Goal: Use online tool/utility: Utilize a website feature to perform a specific function

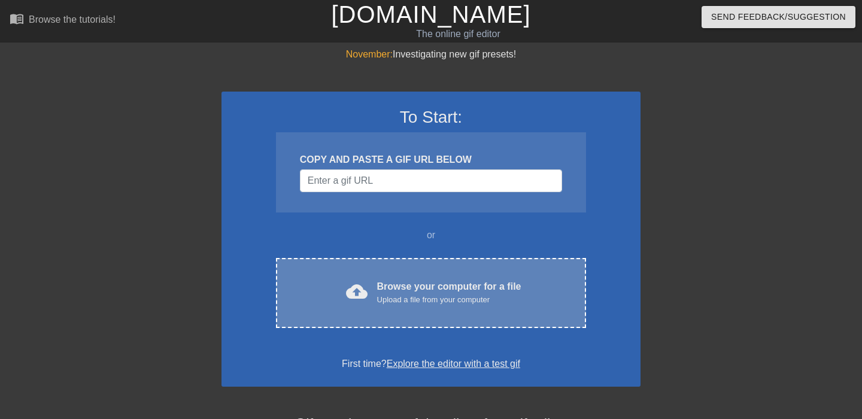
click at [430, 278] on div "cloud_upload Browse your computer for a file Upload a file from your computer C…" at bounding box center [431, 293] width 310 height 70
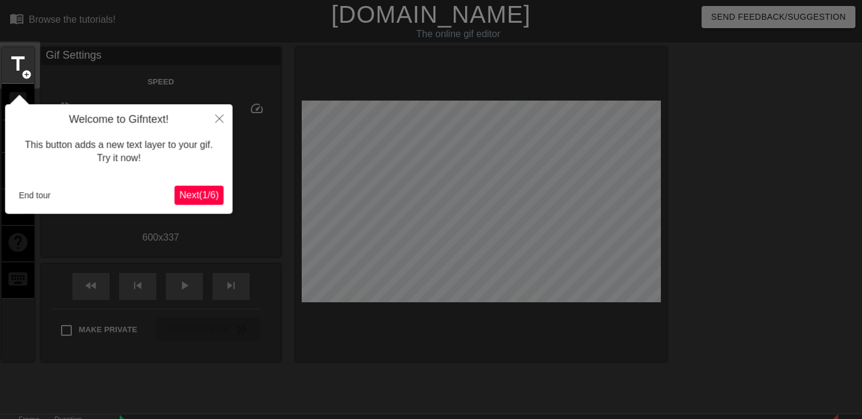
scroll to position [29, 0]
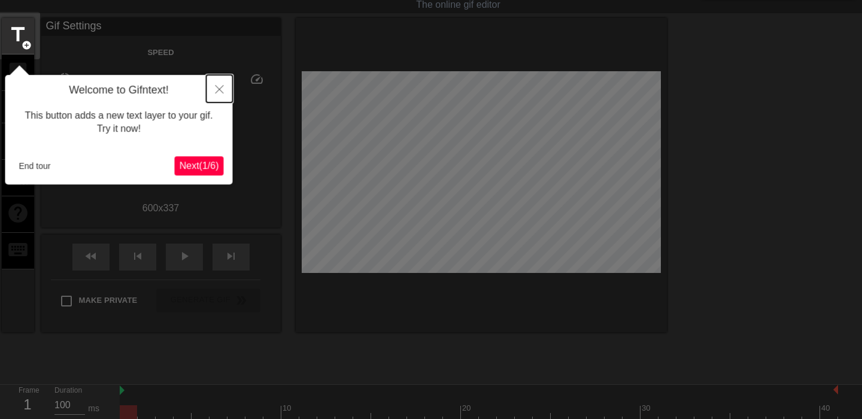
click at [221, 92] on icon "Close" at bounding box center [220, 89] width 8 height 8
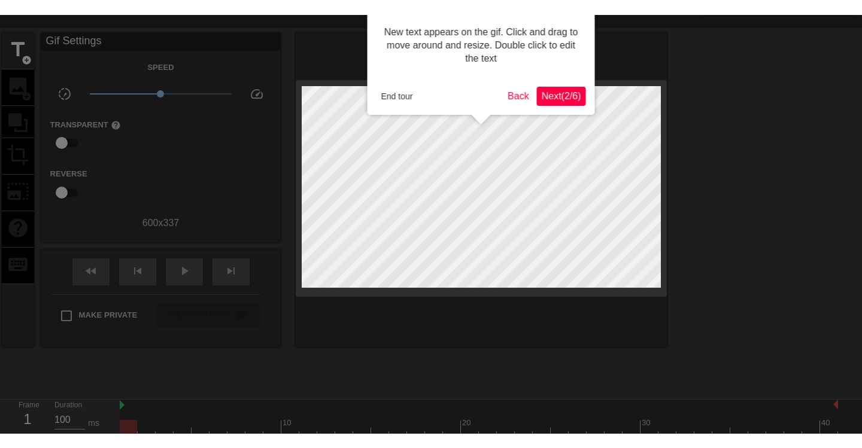
scroll to position [0, 0]
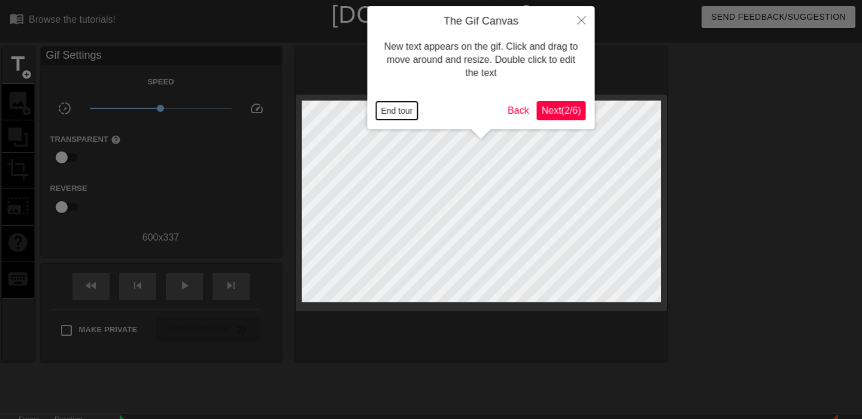
click at [400, 112] on button "End tour" at bounding box center [397, 111] width 41 height 18
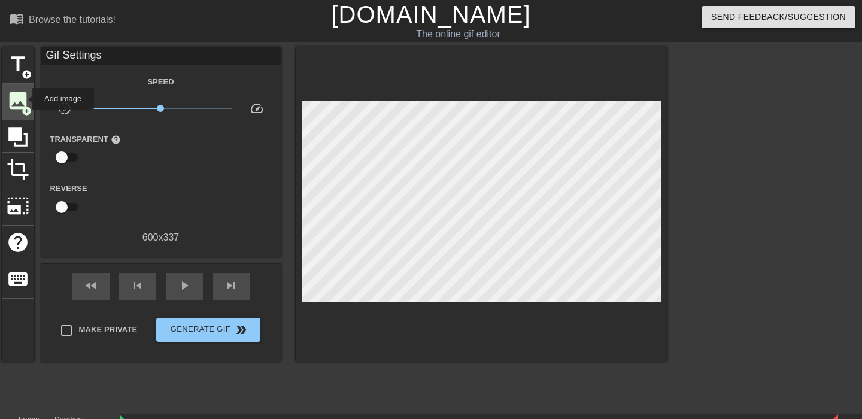
click at [24, 99] on span "image" at bounding box center [18, 100] width 23 height 23
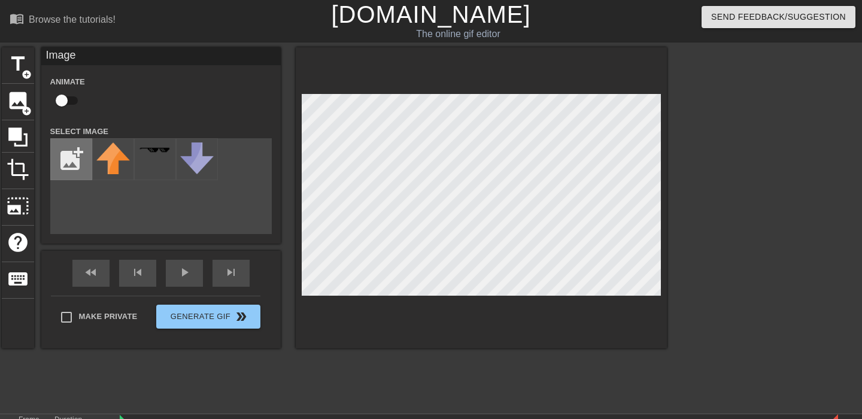
click at [71, 159] on input "file" at bounding box center [71, 159] width 41 height 41
type input "C:\fakepath\image.png"
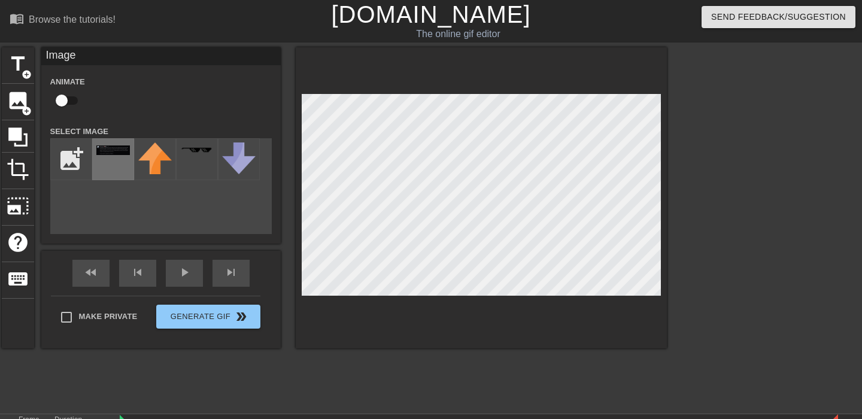
click at [123, 159] on div at bounding box center [113, 159] width 42 height 42
click at [472, 297] on div at bounding box center [481, 197] width 371 height 301
click at [662, 144] on div at bounding box center [481, 197] width 371 height 301
click at [24, 128] on icon at bounding box center [18, 137] width 23 height 23
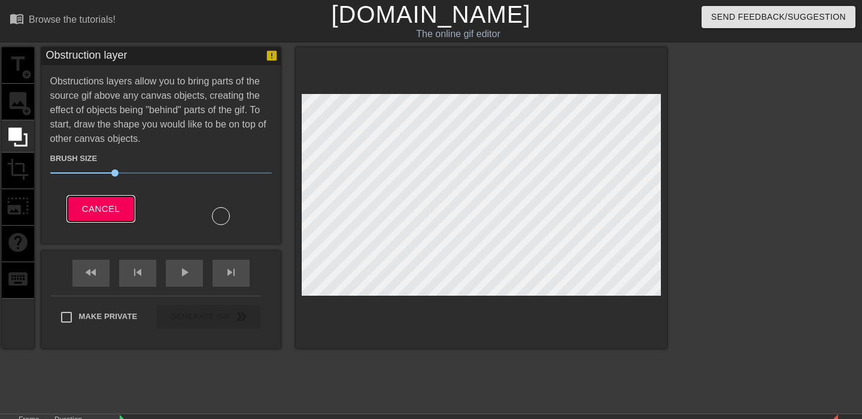
click at [84, 213] on span "Cancel" at bounding box center [101, 209] width 38 height 16
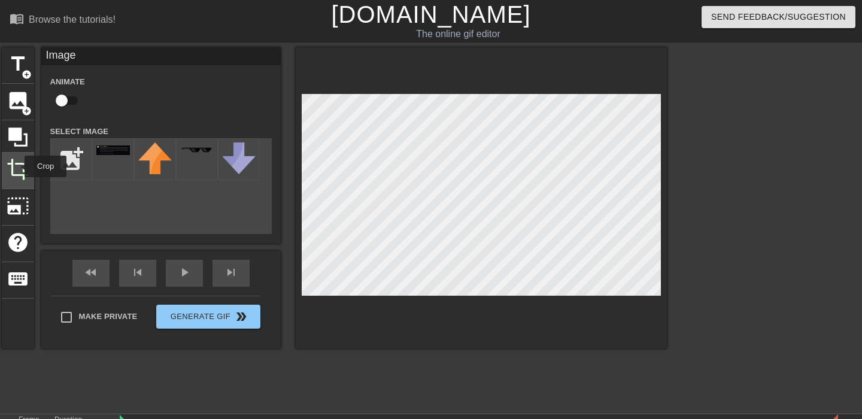
click at [17, 166] on span "crop" at bounding box center [18, 169] width 23 height 23
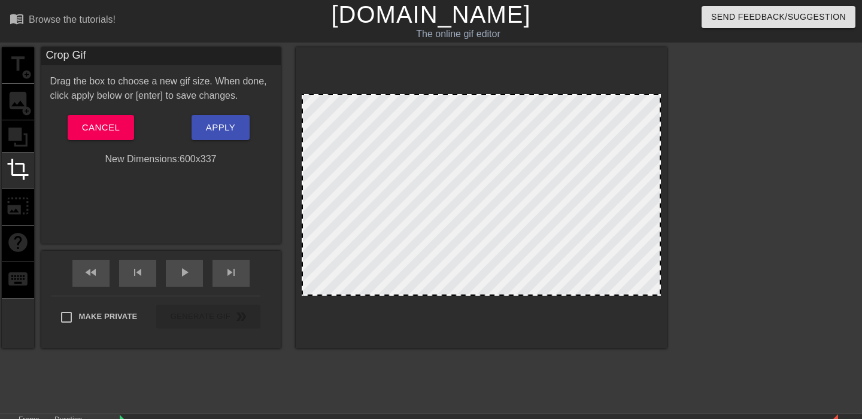
drag, startPoint x: 465, startPoint y: 291, endPoint x: 460, endPoint y: 326, distance: 35.6
click at [460, 326] on div at bounding box center [481, 197] width 371 height 301
drag, startPoint x: 482, startPoint y: 293, endPoint x: 483, endPoint y: 412, distance: 119.1
click at [483, 412] on html "menu_book Browse the tutorials! Gifntext.com The online gif editor Send Feedbac…" at bounding box center [431, 238] width 862 height 477
drag, startPoint x: 113, startPoint y: 141, endPoint x: 106, endPoint y: 128, distance: 14.7
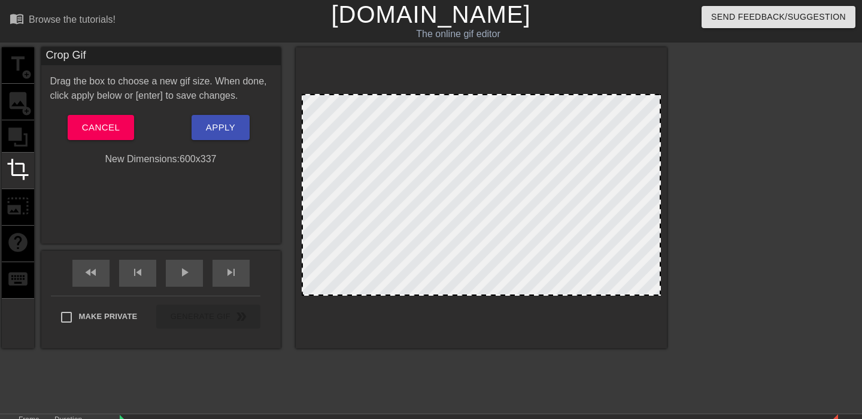
click at [106, 128] on div "Drag the box to choose a new gif size. When done, click apply below or [enter] …" at bounding box center [161, 120] width 222 height 92
click at [104, 116] on button "Cancel" at bounding box center [101, 127] width 66 height 25
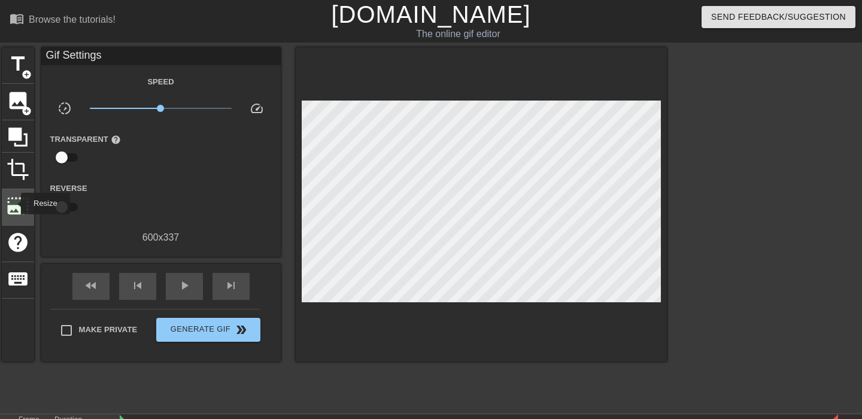
click at [13, 204] on span "photo_size_select_large" at bounding box center [18, 206] width 23 height 23
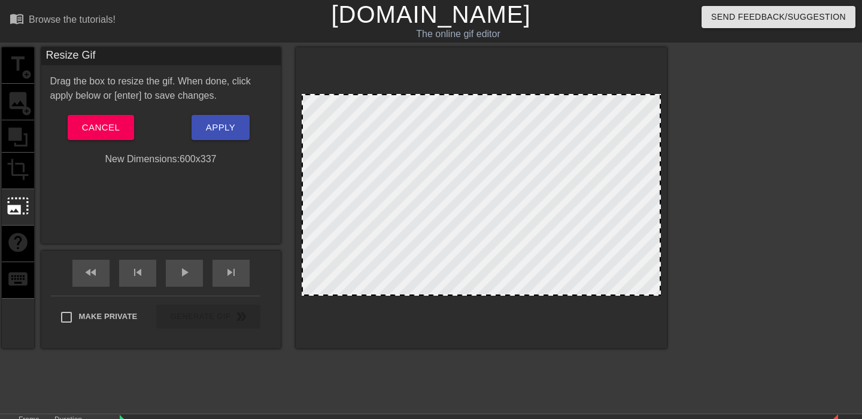
drag, startPoint x: 474, startPoint y: 293, endPoint x: 475, endPoint y: 350, distance: 56.3
click at [475, 350] on div "title add_circle image add_circle crop photo_size_select_large help keyboard Re…" at bounding box center [334, 226] width 665 height 359
drag, startPoint x: 509, startPoint y: 293, endPoint x: 577, endPoint y: 341, distance: 82.4
click at [577, 341] on div at bounding box center [481, 197] width 371 height 301
click at [87, 128] on span "Cancel" at bounding box center [101, 128] width 38 height 16
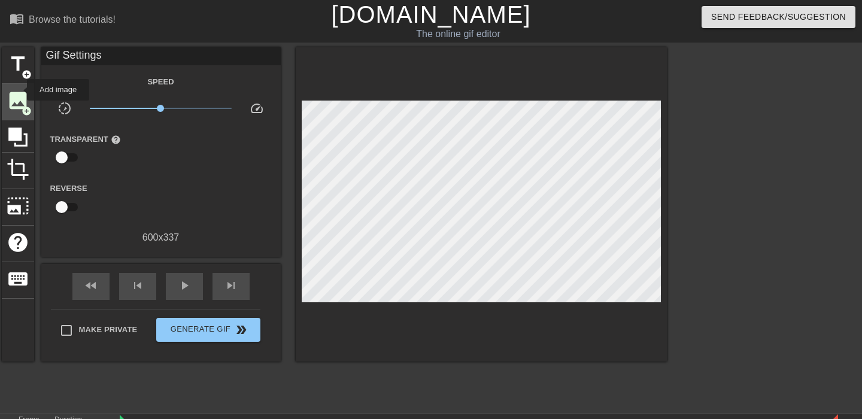
click at [20, 106] on span "image" at bounding box center [18, 100] width 23 height 23
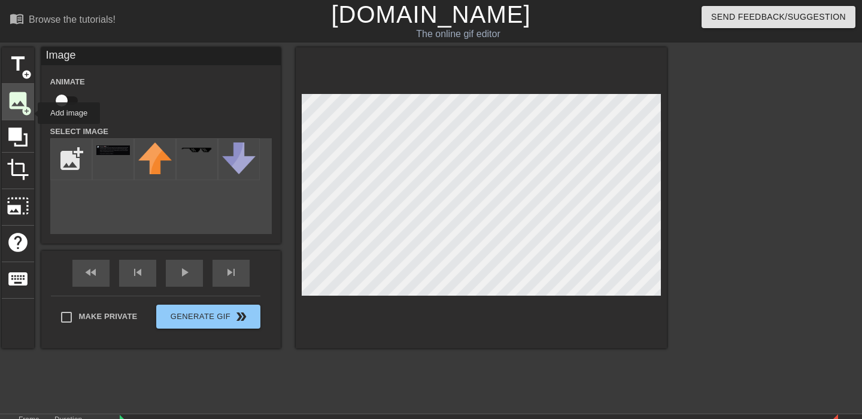
click at [27, 112] on span "add_circle" at bounding box center [27, 111] width 10 height 10
click at [26, 141] on icon at bounding box center [17, 137] width 19 height 19
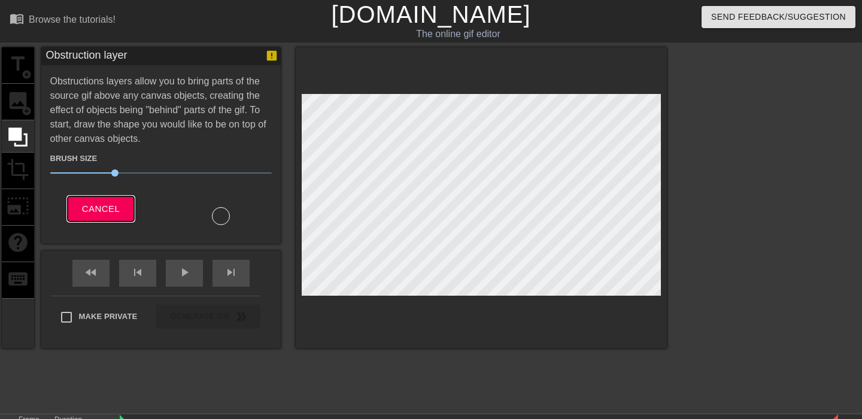
click at [93, 202] on span "Cancel" at bounding box center [101, 209] width 38 height 16
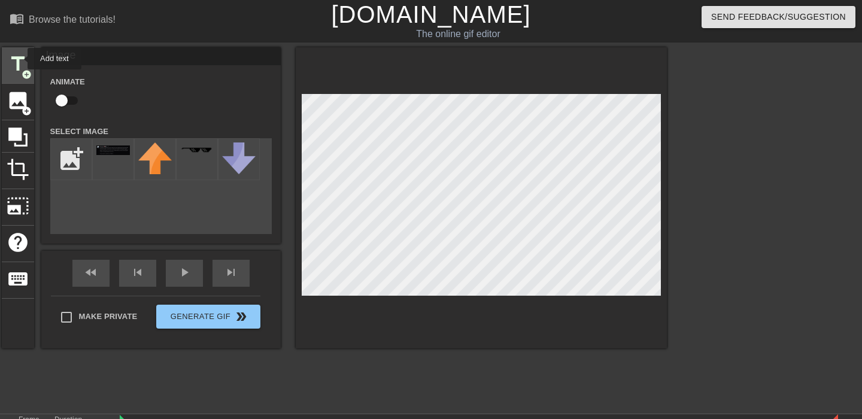
click at [20, 59] on span "title" at bounding box center [18, 64] width 23 height 23
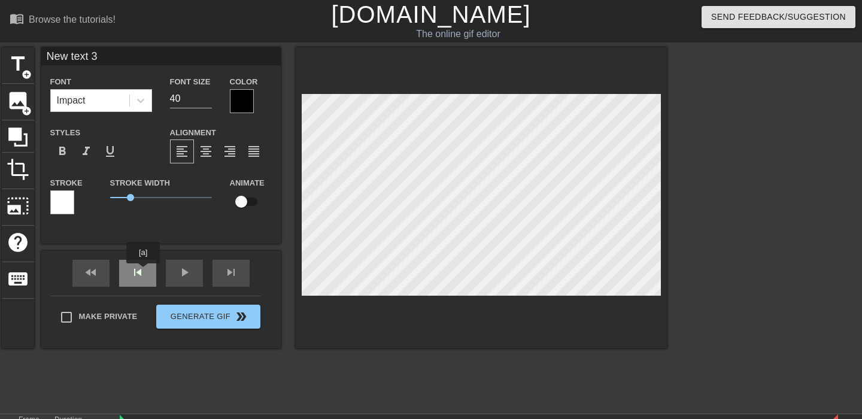
click at [143, 272] on div "fast_rewind skip_previous play_arrow skip_next" at bounding box center [160, 273] width 195 height 45
click at [792, 101] on div at bounding box center [771, 226] width 180 height 359
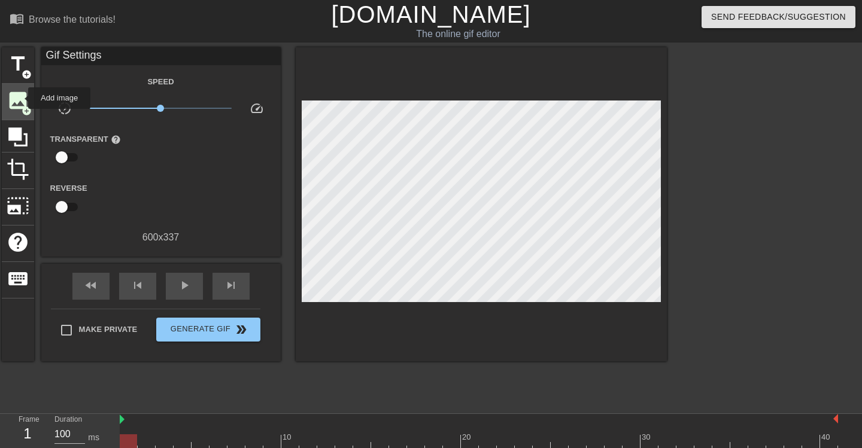
click at [20, 98] on span "image" at bounding box center [18, 100] width 23 height 23
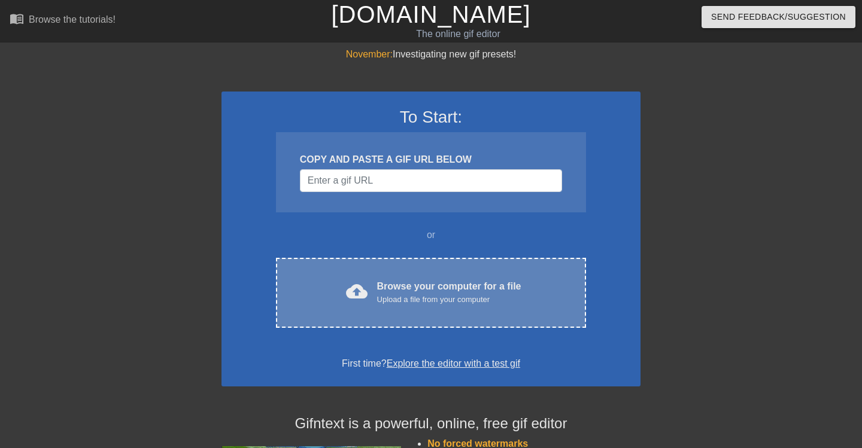
click at [371, 284] on div "cloud_upload Browse your computer for a file Upload a file from your computer" at bounding box center [431, 293] width 260 height 27
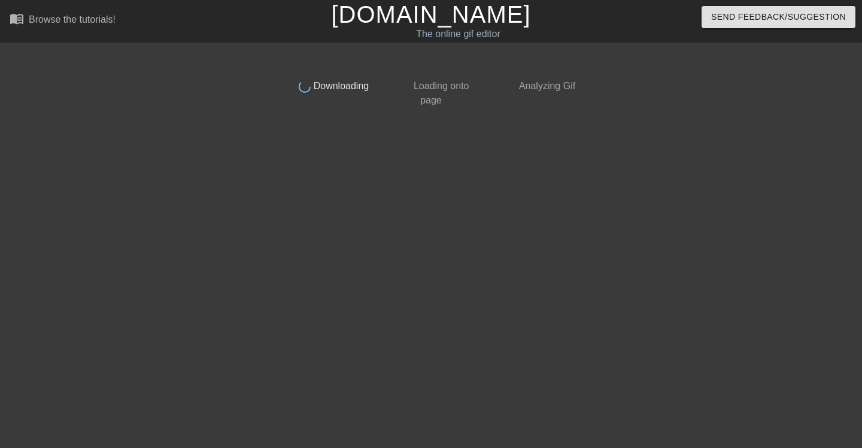
click at [721, 91] on div at bounding box center [686, 226] width 180 height 359
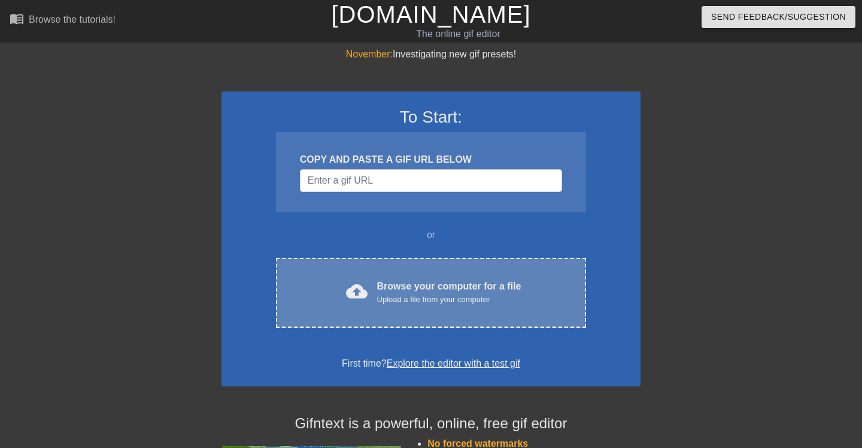
click at [277, 298] on div "cloud_upload Browse your computer for a file Upload a file from your computer C…" at bounding box center [431, 293] width 310 height 70
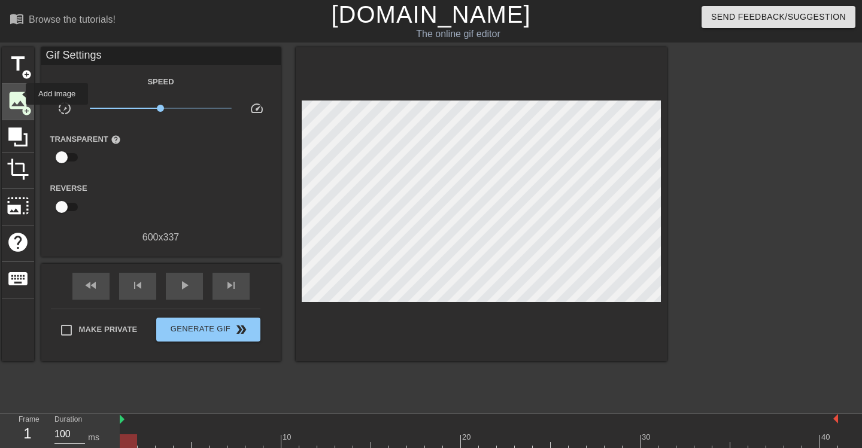
click at [18, 94] on span "image" at bounding box center [18, 100] width 23 height 23
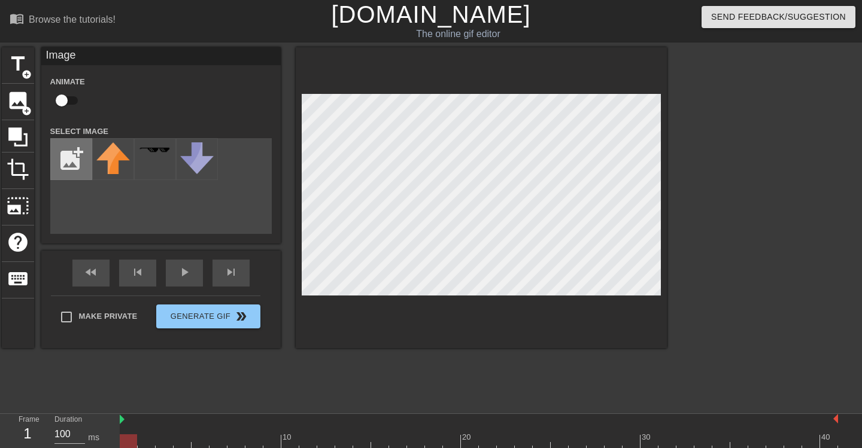
click at [74, 172] on input "file" at bounding box center [71, 159] width 41 height 41
type input "C:\fakepath\image.png"
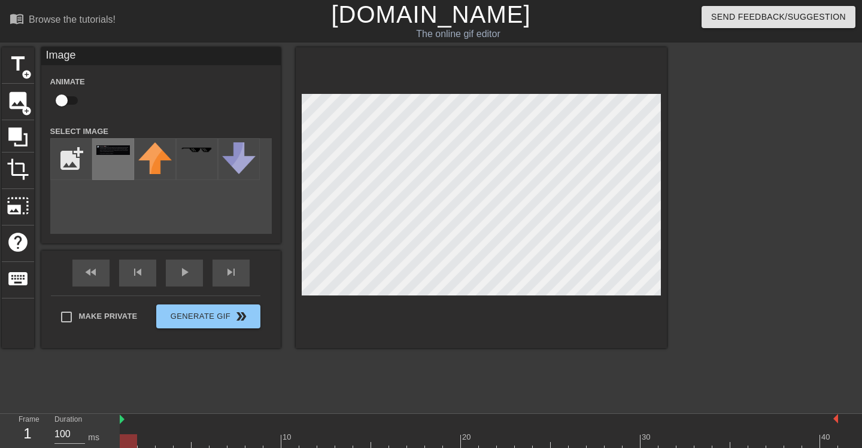
click at [109, 155] on img at bounding box center [113, 150] width 34 height 10
click at [20, 195] on span "photo_size_select_large" at bounding box center [18, 206] width 23 height 23
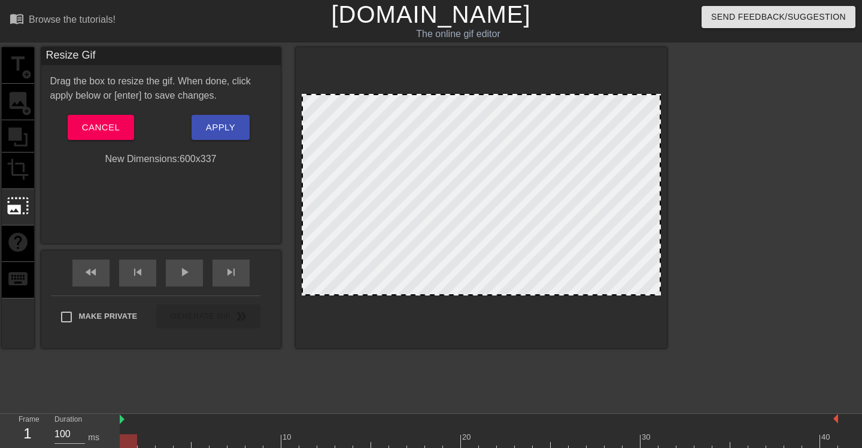
drag, startPoint x: 483, startPoint y: 98, endPoint x: 490, endPoint y: 130, distance: 32.5
click at [490, 130] on div at bounding box center [481, 195] width 359 height 202
drag, startPoint x: 374, startPoint y: 196, endPoint x: 418, endPoint y: 112, distance: 95.1
click at [418, 112] on div at bounding box center [481, 195] width 359 height 202
click at [429, 93] on div at bounding box center [481, 197] width 371 height 301
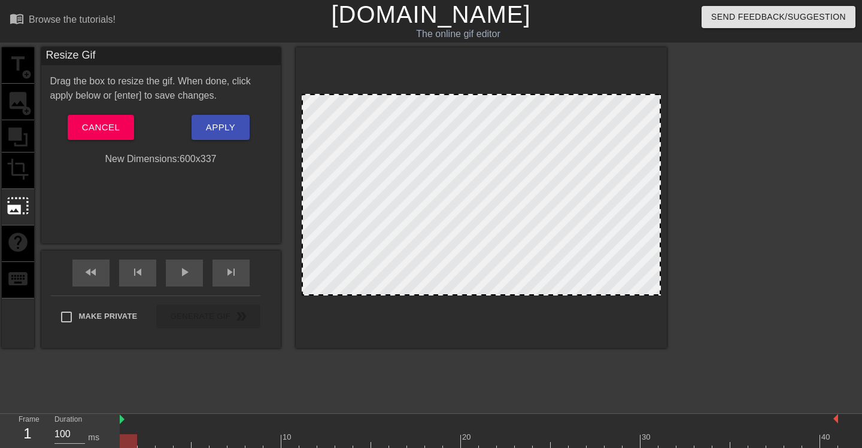
drag, startPoint x: 429, startPoint y: 93, endPoint x: 403, endPoint y: 250, distance: 158.5
click at [403, 250] on div at bounding box center [481, 197] width 371 height 301
click at [114, 126] on span "Cancel" at bounding box center [101, 128] width 38 height 16
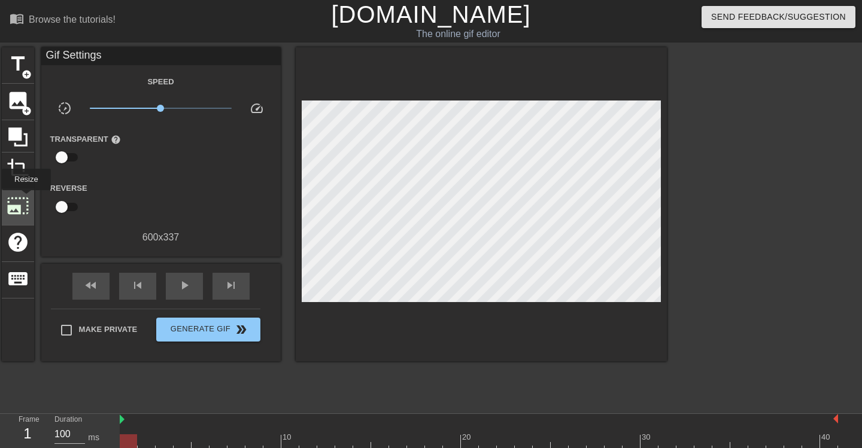
click at [24, 199] on span "photo_size_select_large" at bounding box center [18, 206] width 23 height 23
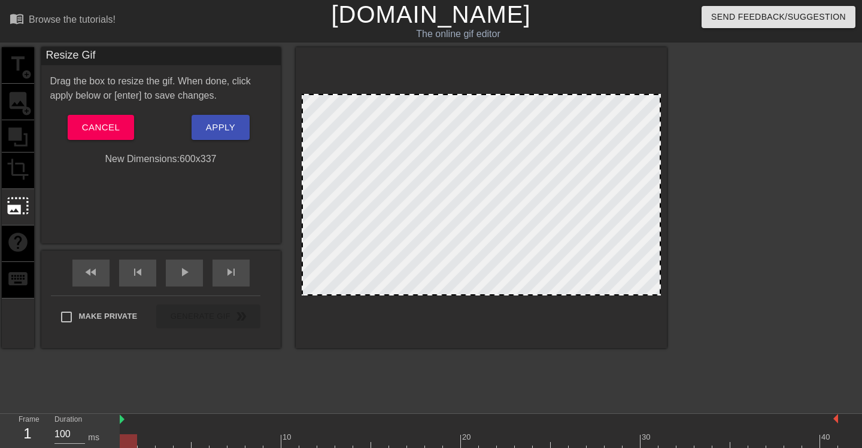
drag, startPoint x: 395, startPoint y: 102, endPoint x: 429, endPoint y: 220, distance: 123.4
click at [429, 220] on div at bounding box center [481, 195] width 359 height 202
click at [631, 190] on div at bounding box center [481, 195] width 359 height 202
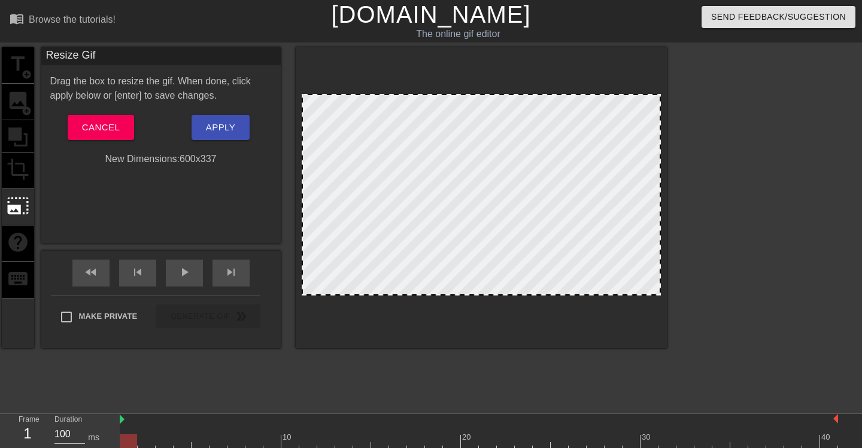
drag, startPoint x: 508, startPoint y: 95, endPoint x: 490, endPoint y: 220, distance: 126.3
click at [490, 220] on div at bounding box center [481, 195] width 359 height 202
click at [232, 128] on span "Apply" at bounding box center [220, 128] width 29 height 16
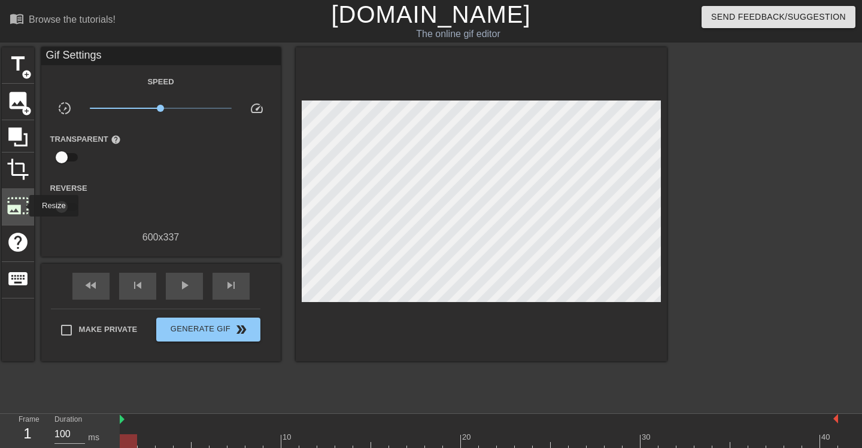
click at [22, 206] on span "photo_size_select_large" at bounding box center [18, 206] width 23 height 23
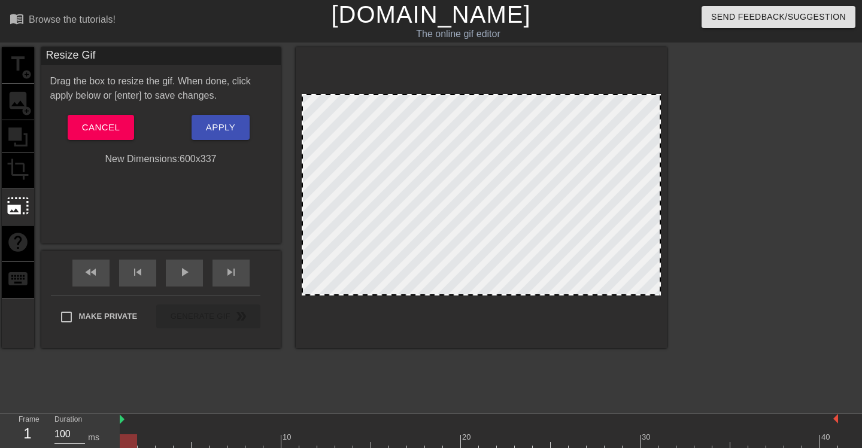
drag, startPoint x: 371, startPoint y: 95, endPoint x: 291, endPoint y: 227, distance: 154.9
click at [324, 212] on div at bounding box center [481, 195] width 359 height 202
click at [107, 120] on button "Cancel" at bounding box center [101, 127] width 66 height 25
